Goal: Task Accomplishment & Management: Manage account settings

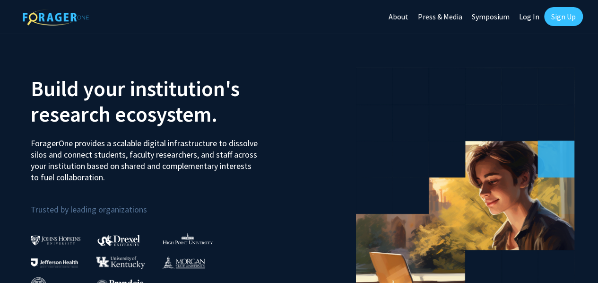
click at [563, 20] on link "Sign Up" at bounding box center [563, 16] width 39 height 19
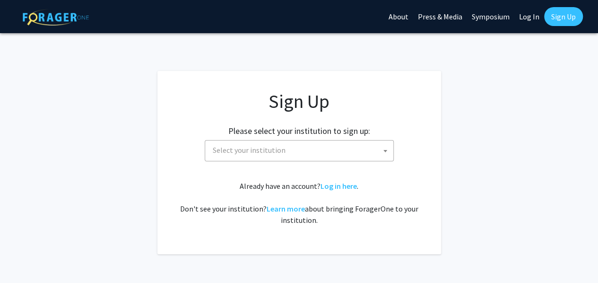
click at [372, 149] on span "Select your institution" at bounding box center [301, 149] width 184 height 19
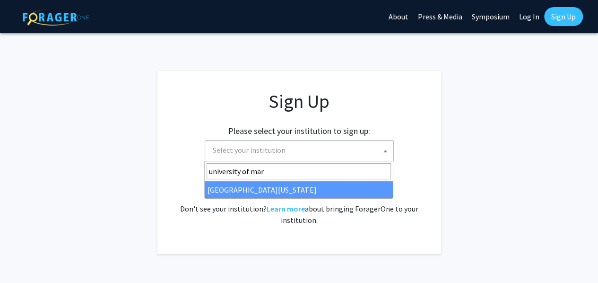
type input "university of mar"
select select "31"
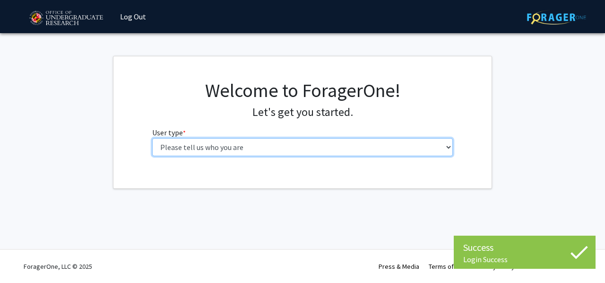
click at [271, 146] on select "Please tell us who you are Undergraduate Student Master's Student Doctoral Cand…" at bounding box center [302, 147] width 301 height 18
select select "1: undergrad"
click at [152, 138] on select "Please tell us who you are Undergraduate Student Master's Student Doctoral Cand…" at bounding box center [302, 147] width 301 height 18
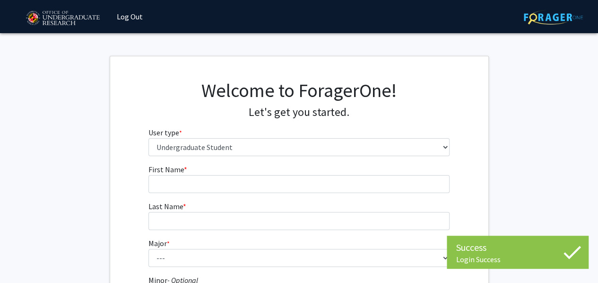
click at [263, 173] on fg-input "First Name * required" at bounding box center [298, 177] width 301 height 29
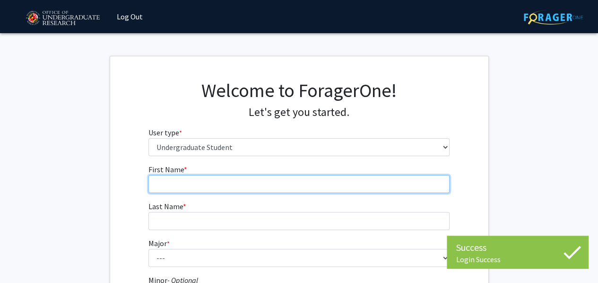
click at [265, 181] on input "First Name * required" at bounding box center [298, 184] width 301 height 18
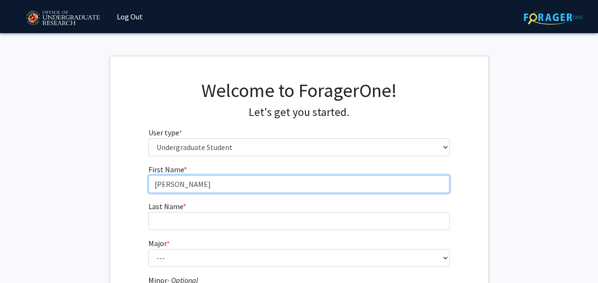
type input "[PERSON_NAME]"
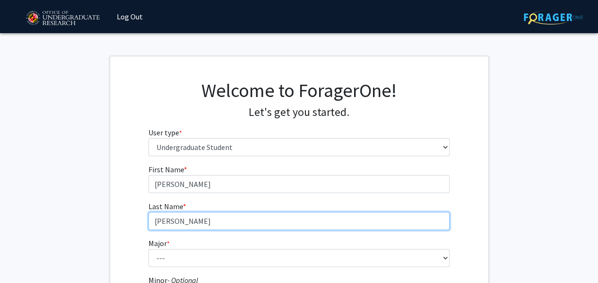
type input "[PERSON_NAME]"
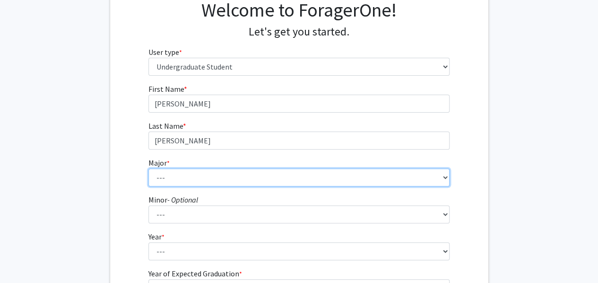
scroll to position [82, 0]
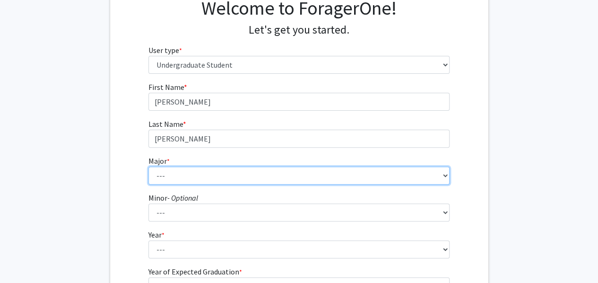
click at [264, 180] on select "--- Accounting Aerospace Engineering African American and Africana Studies Agri…" at bounding box center [298, 175] width 301 height 18
select select "85: 2386"
click at [148, 166] on select "--- Accounting Aerospace Engineering African American and Africana Studies Agri…" at bounding box center [298, 175] width 301 height 18
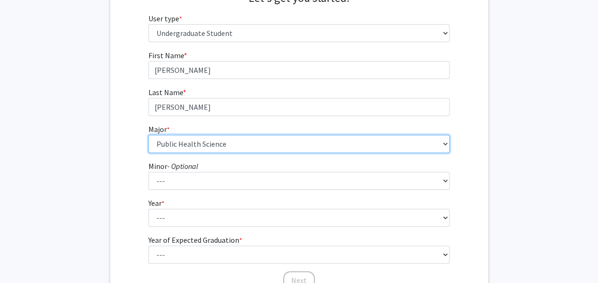
scroll to position [114, 0]
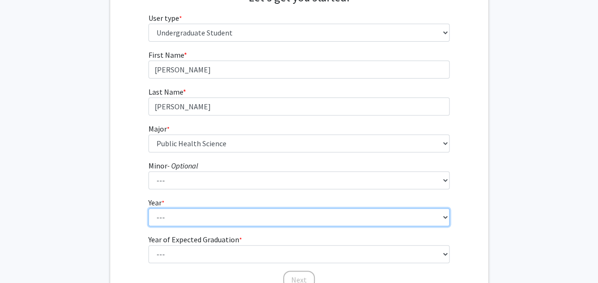
click at [232, 214] on select "--- First-year Sophomore Junior Senior Postbaccalaureate Certificate" at bounding box center [298, 217] width 301 height 18
select select "3: junior"
click at [148, 208] on select "--- First-year Sophomore Junior Senior Postbaccalaureate Certificate" at bounding box center [298, 217] width 301 height 18
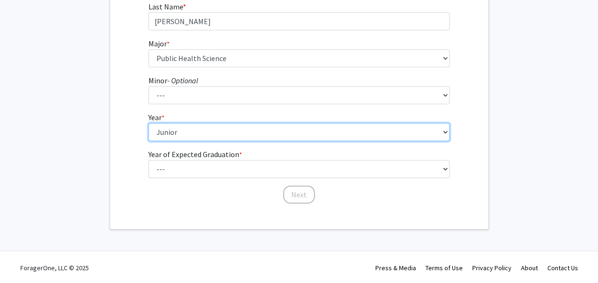
scroll to position [200, 0]
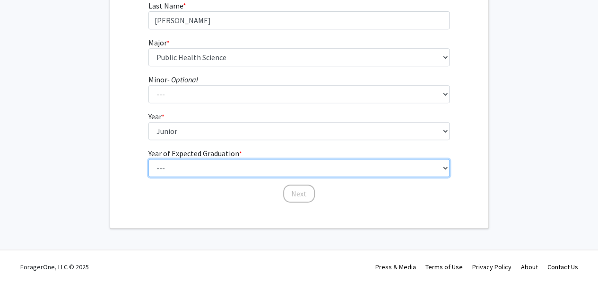
click at [177, 171] on select "--- 2025 2026 2027 2028 2029 2030 2031 2032 2033 2034" at bounding box center [298, 168] width 301 height 18
select select "1: 2025"
click at [148, 159] on select "--- 2025 2026 2027 2028 2029 2030 2031 2032 2033 2034" at bounding box center [298, 168] width 301 height 18
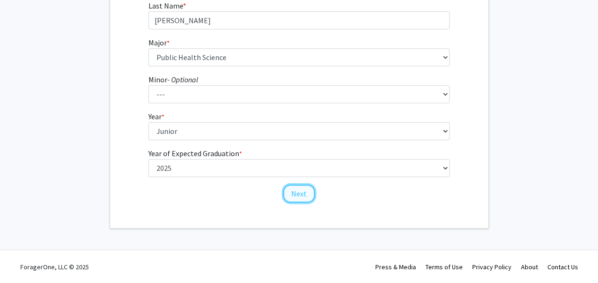
click at [300, 197] on button "Next" at bounding box center [299, 193] width 32 height 18
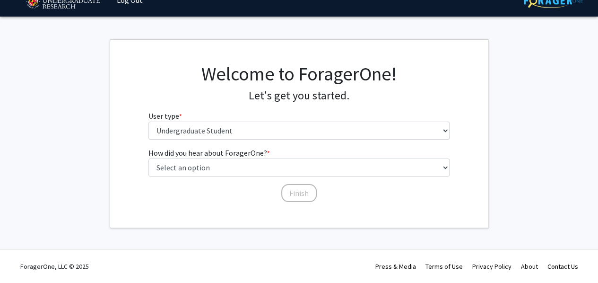
scroll to position [0, 0]
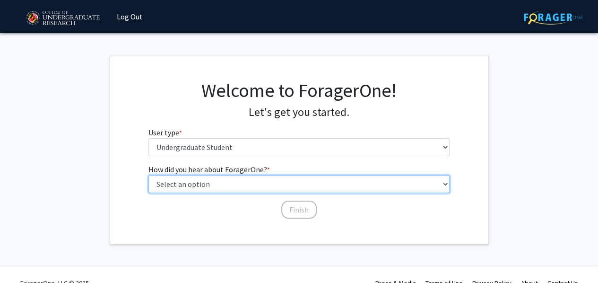
click at [285, 187] on select "Select an option Peer/student recommendation Faculty/staff recommendation Unive…" at bounding box center [298, 184] width 301 height 18
select select "2: faculty_recommendation"
click at [148, 175] on select "Select an option Peer/student recommendation Faculty/staff recommendation Unive…" at bounding box center [298, 184] width 301 height 18
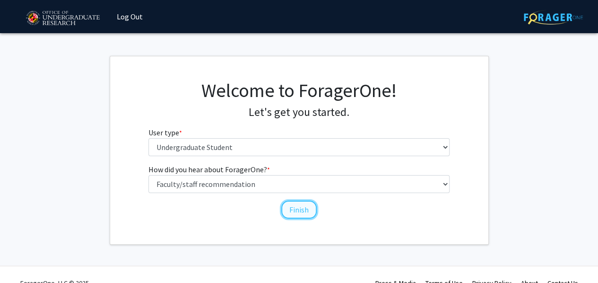
click at [293, 206] on button "Finish" at bounding box center [298, 209] width 35 height 18
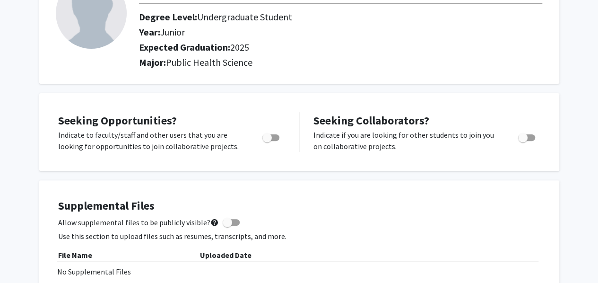
scroll to position [89, 0]
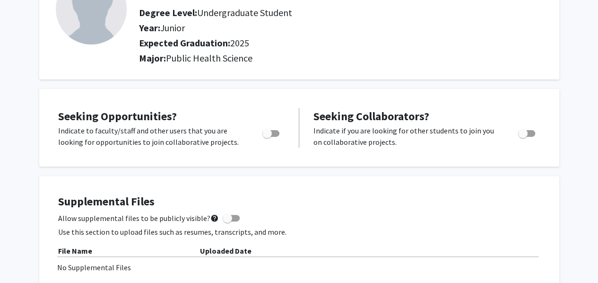
click at [270, 134] on span "Toggle" at bounding box center [266, 133] width 9 height 9
click at [267, 137] on input "Are you actively seeking opportunities?" at bounding box center [266, 137] width 0 height 0
checkbox input "true"
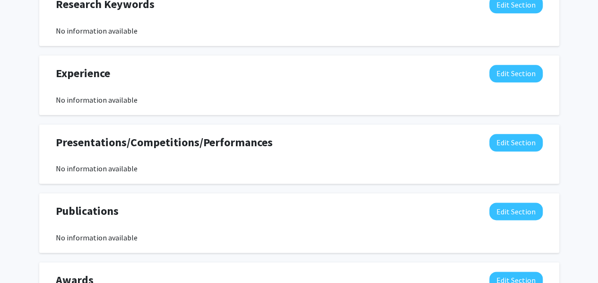
scroll to position [502, 0]
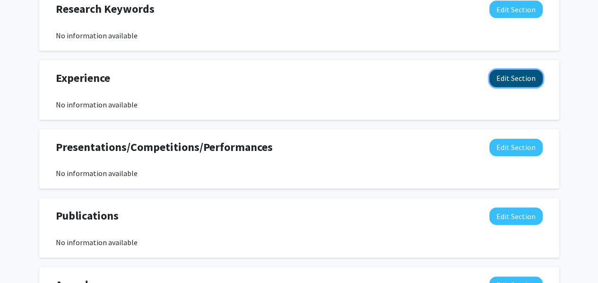
click at [514, 83] on button "Edit Section" at bounding box center [515, 77] width 53 height 17
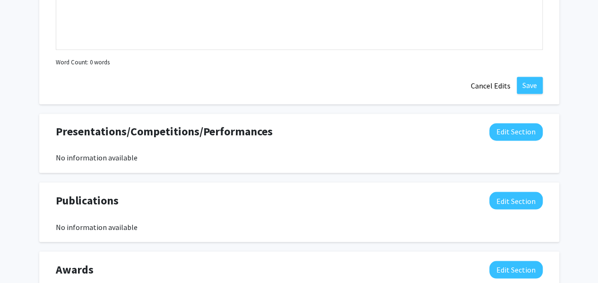
scroll to position [740, 0]
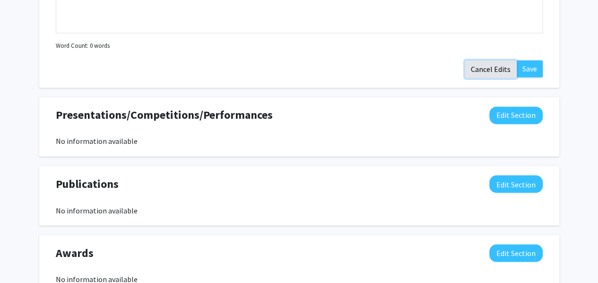
click at [501, 69] on button "Cancel Edits" at bounding box center [490, 69] width 52 height 18
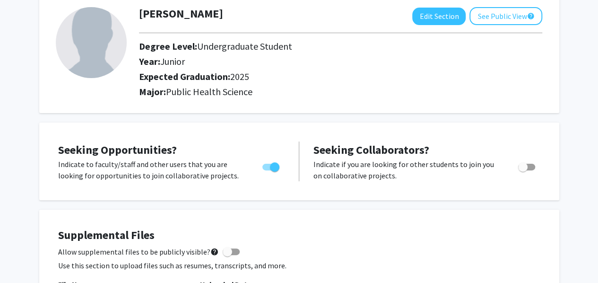
scroll to position [0, 0]
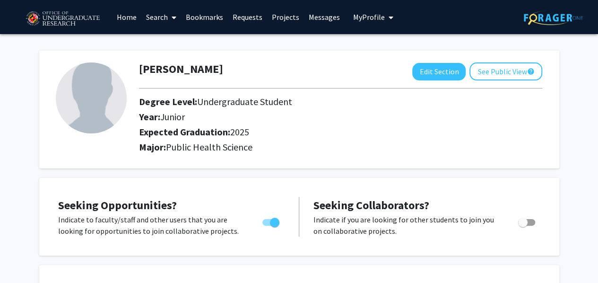
click at [274, 22] on link "Projects" at bounding box center [285, 16] width 37 height 33
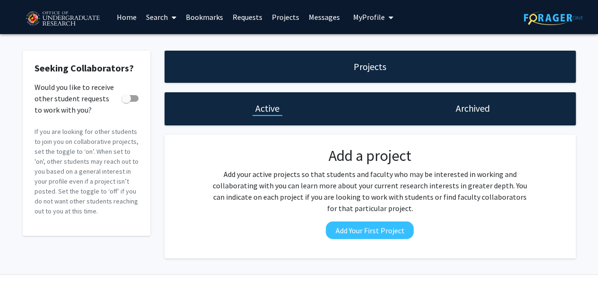
click at [247, 18] on link "Requests" at bounding box center [247, 16] width 39 height 33
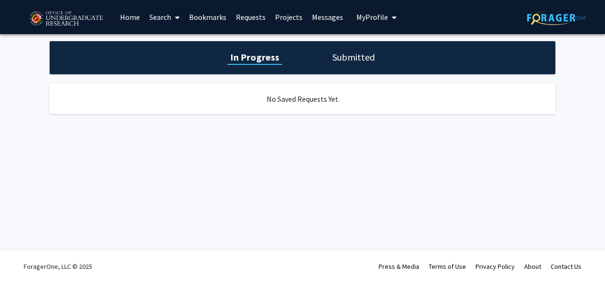
click at [155, 16] on link "Search" at bounding box center [165, 16] width 40 height 33
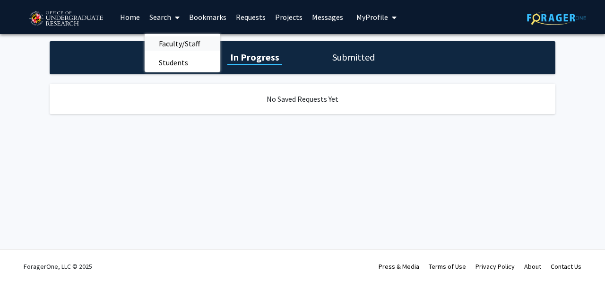
click at [172, 47] on span "Faculty/Staff" at bounding box center [179, 43] width 69 height 19
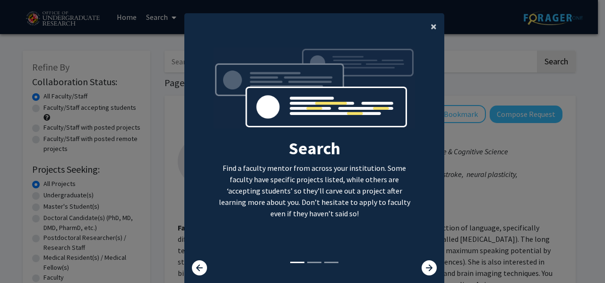
click at [430, 26] on span "×" at bounding box center [433, 26] width 6 height 15
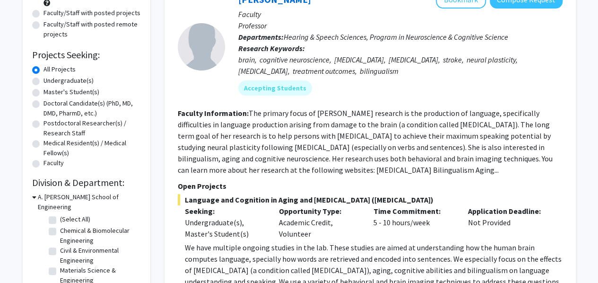
scroll to position [113, 0]
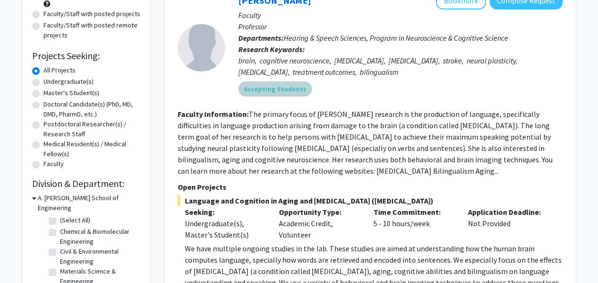
click at [307, 80] on div "Accepting Students" at bounding box center [400, 88] width 328 height 19
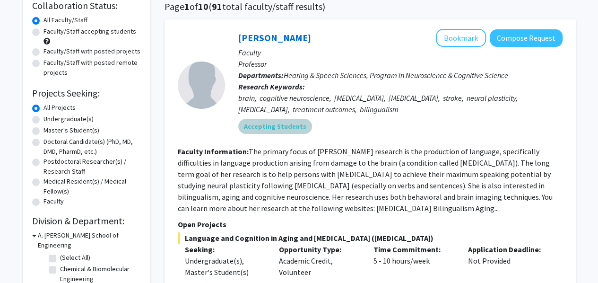
scroll to position [74, 0]
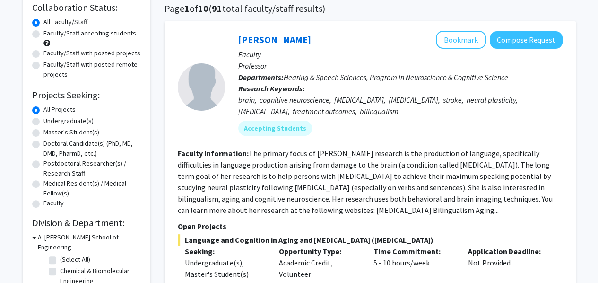
click at [227, 84] on div "[PERSON_NAME] Bookmark Compose Request Faculty Professor Departments: Hearing &…" at bounding box center [393, 87] width 337 height 112
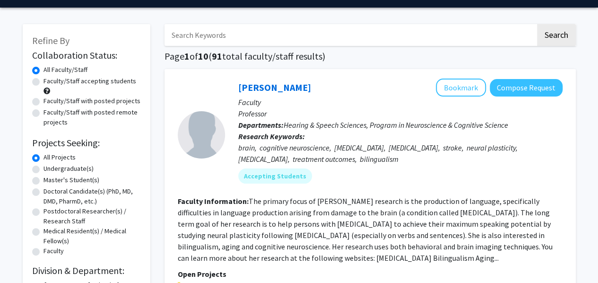
scroll to position [26, 0]
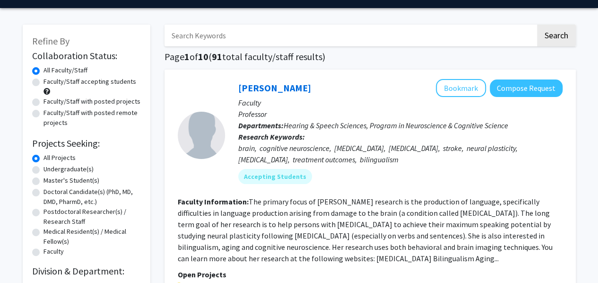
click at [329, 31] on input "Search Keywords" at bounding box center [349, 36] width 371 height 22
click at [537, 25] on button "Search" at bounding box center [556, 36] width 39 height 22
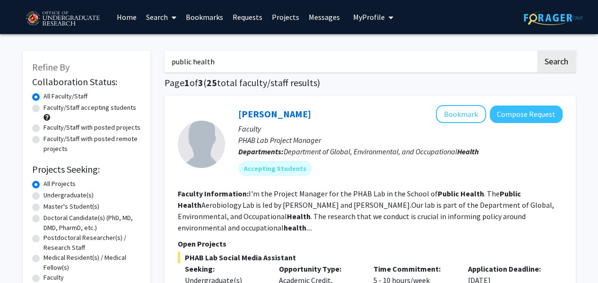
click at [350, 60] on input "public health" at bounding box center [349, 62] width 371 height 22
click at [537, 51] on button "Search" at bounding box center [556, 62] width 39 height 22
click at [243, 62] on input "public health" at bounding box center [349, 62] width 371 height 22
click at [537, 51] on button "Search" at bounding box center [556, 62] width 39 height 22
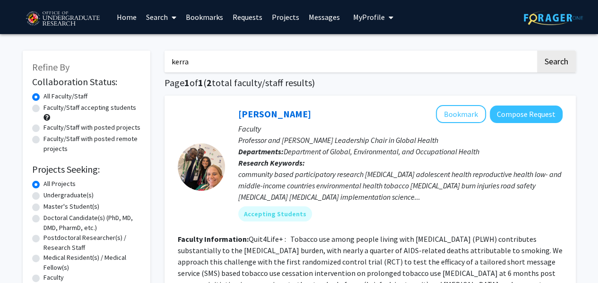
type input "kerra"
click at [537, 51] on button "Search" at bounding box center [556, 62] width 39 height 22
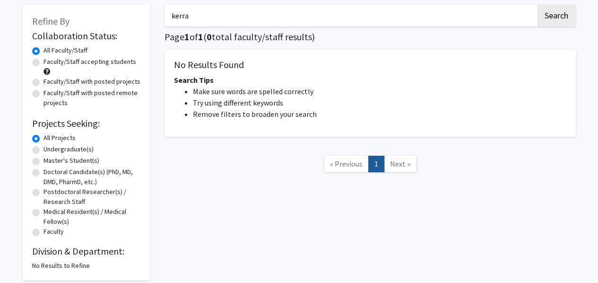
scroll to position [46, 0]
click at [43, 148] on label "Undergraduate(s)" at bounding box center [68, 149] width 50 height 10
click at [43, 148] on input "Undergraduate(s)" at bounding box center [46, 147] width 6 height 6
radio input "true"
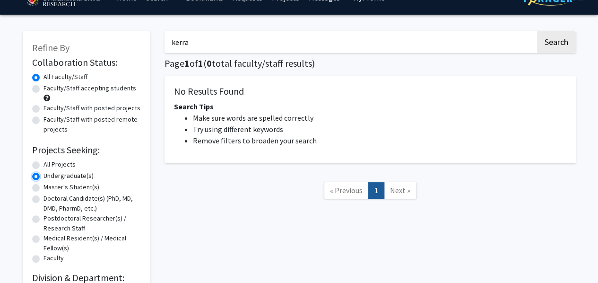
scroll to position [26, 0]
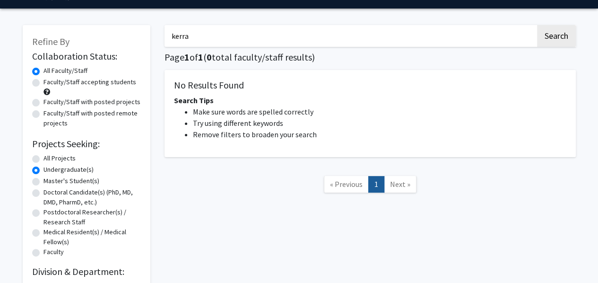
click at [464, 32] on input "kerra" at bounding box center [349, 36] width 371 height 22
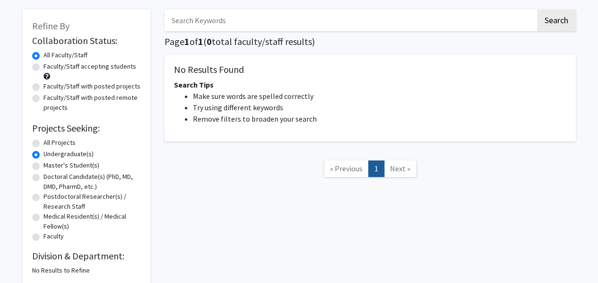
scroll to position [25, 0]
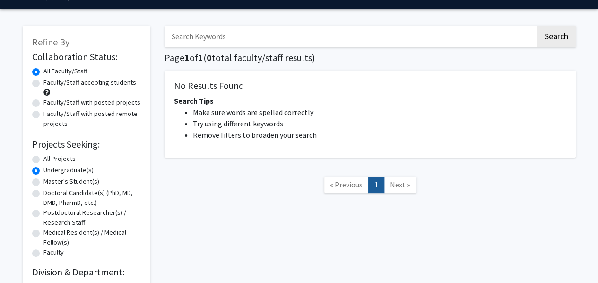
click at [89, 85] on label "Faculty/Staff accepting students" at bounding box center [89, 82] width 93 height 10
click at [50, 84] on input "Faculty/Staff accepting students" at bounding box center [46, 80] width 6 height 6
radio input "true"
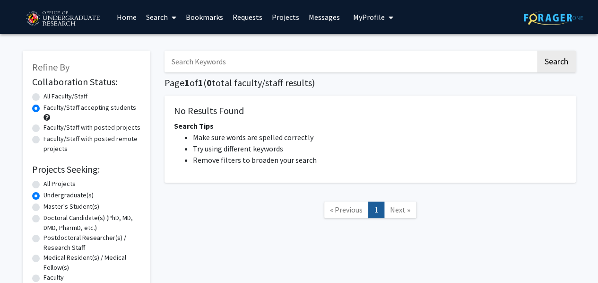
click at [359, 62] on input "Search Keywords" at bounding box center [349, 62] width 371 height 22
click at [537, 51] on button "Search" at bounding box center [556, 62] width 39 height 22
radio input "true"
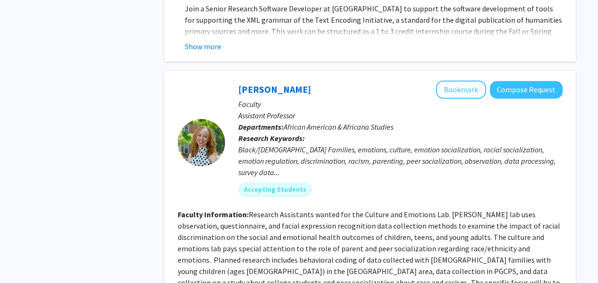
scroll to position [2375, 0]
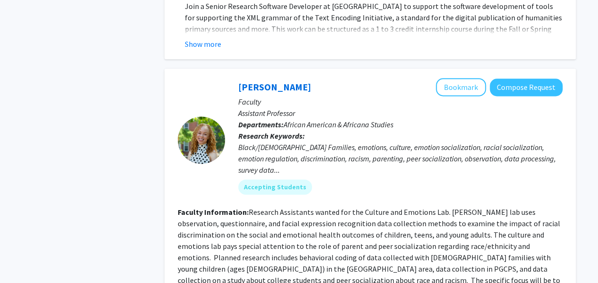
click at [126, 158] on div "Refine By Collaboration Status: Collaboration Status All Faculty/Staff Collabor…" at bounding box center [87, 58] width 142 height 4784
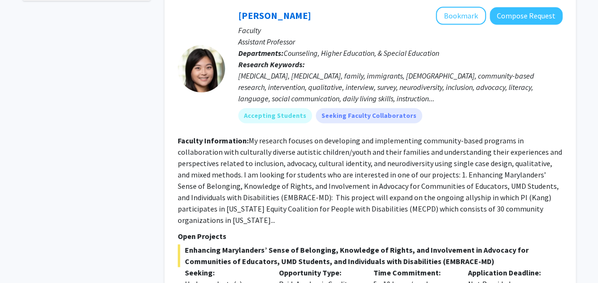
scroll to position [556, 0]
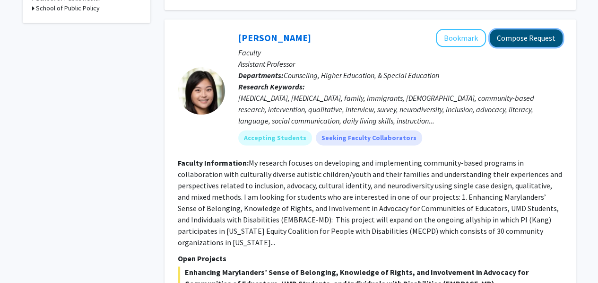
click at [532, 34] on button "Compose Request" at bounding box center [525, 37] width 73 height 17
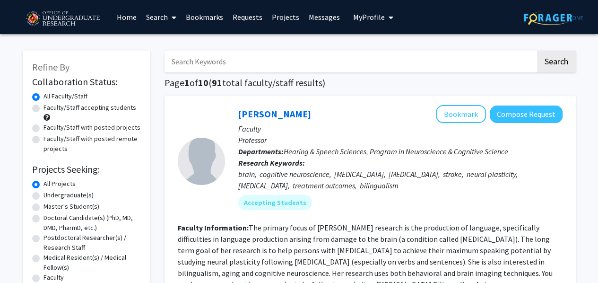
click at [371, 26] on button "My Profile" at bounding box center [373, 17] width 46 height 34
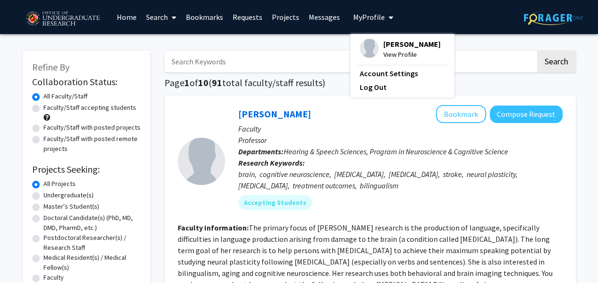
click at [388, 54] on span "View Profile" at bounding box center [411, 54] width 57 height 10
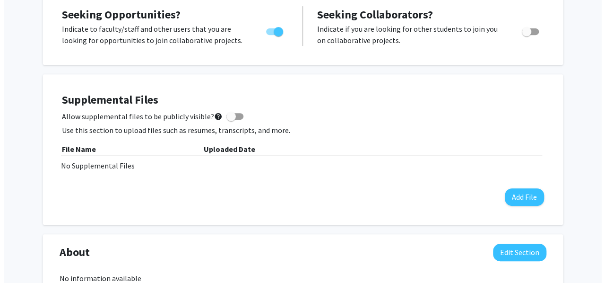
scroll to position [191, 0]
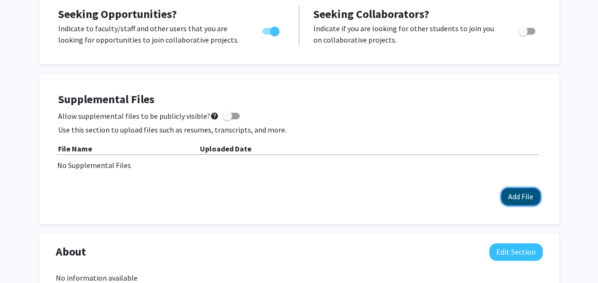
click at [509, 195] on button "Add File" at bounding box center [520, 196] width 39 height 17
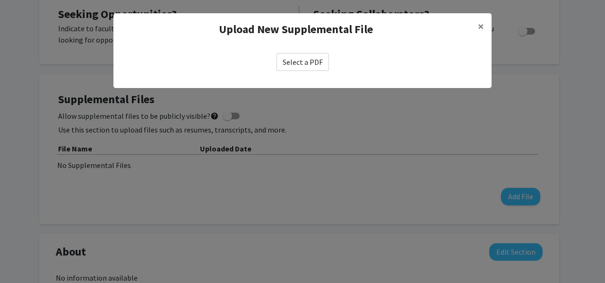
click at [319, 57] on label "Select a PDF" at bounding box center [302, 62] width 52 height 18
click at [0, 0] on input "Select a PDF" at bounding box center [0, 0] width 0 height 0
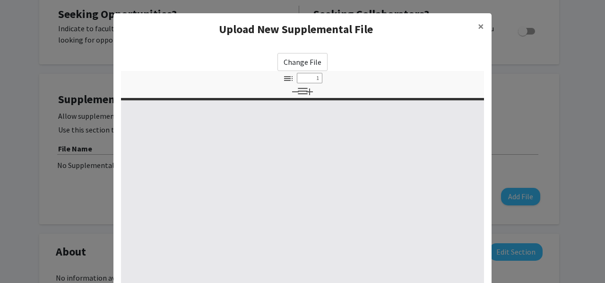
select select "custom"
type input "0"
select select "custom"
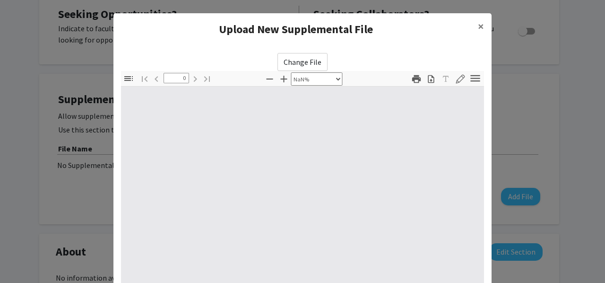
type input "1"
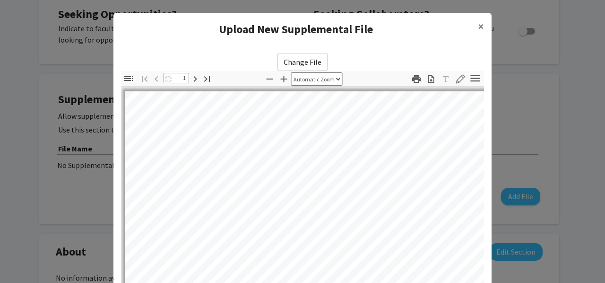
select select "auto"
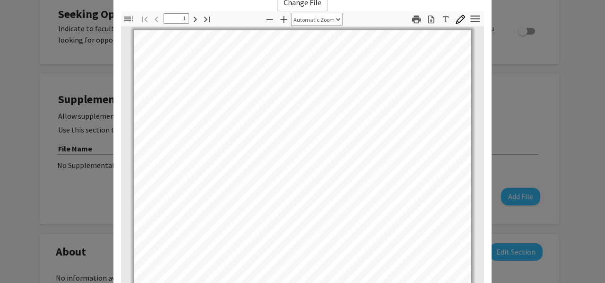
scroll to position [0, 0]
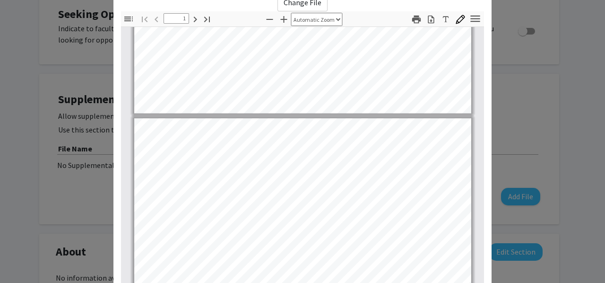
type input "2"
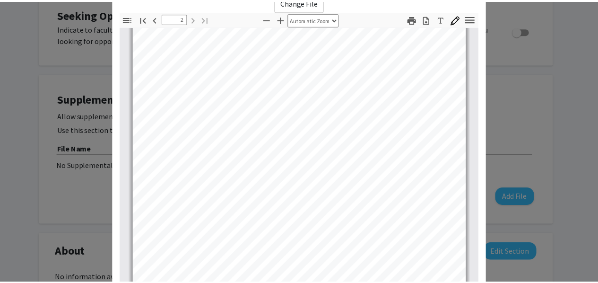
scroll to position [164, 0]
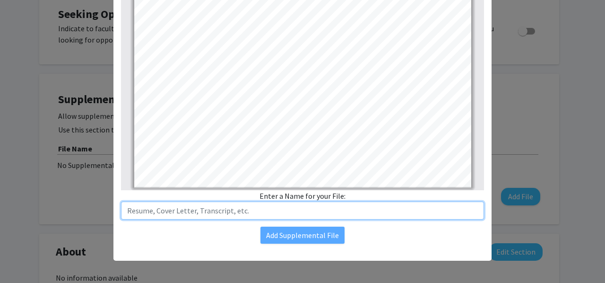
click at [261, 215] on input "text" at bounding box center [302, 210] width 363 height 18
type input "Resume"
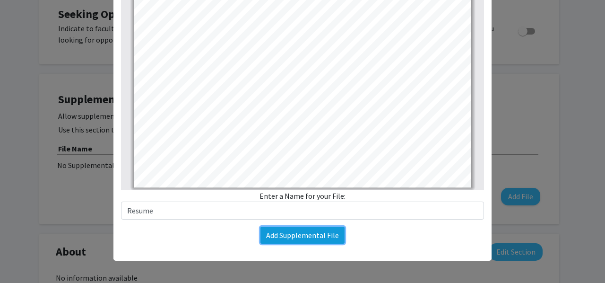
click at [291, 231] on button "Add Supplemental File" at bounding box center [302, 234] width 84 height 17
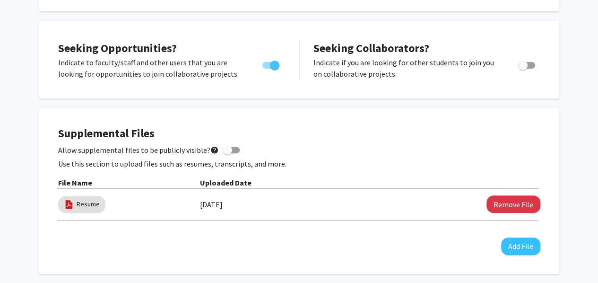
scroll to position [0, 0]
